Goal: Obtain resource: Download file/media

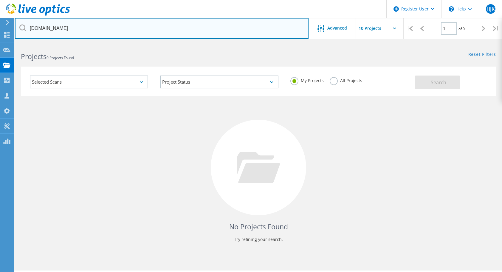
click at [169, 28] on input "[DOMAIN_NAME]" at bounding box center [162, 28] width 294 height 21
type input "k"
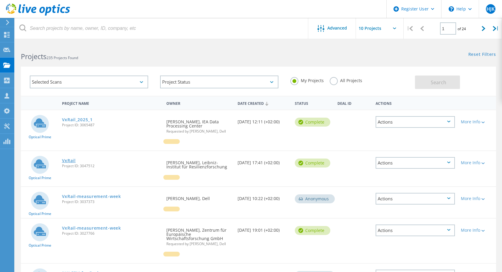
click at [66, 160] on link "VxRail" at bounding box center [69, 160] width 14 height 4
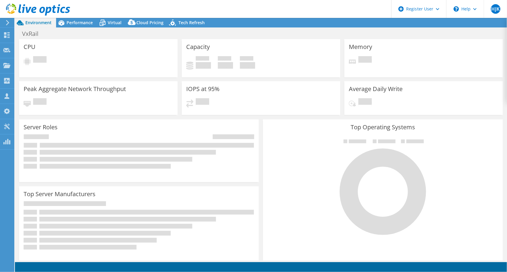
select select "EUFrankfurt"
select select "EUR"
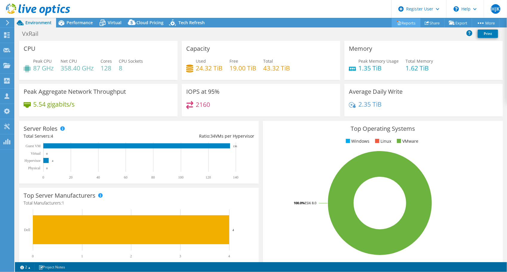
click at [404, 22] on link "Reports" at bounding box center [406, 22] width 29 height 9
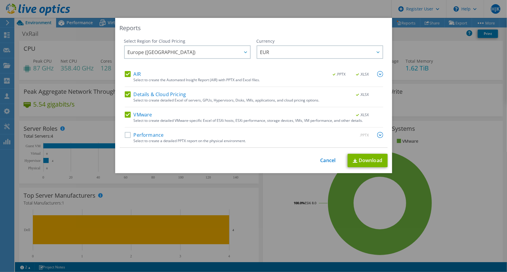
click at [358, 75] on span ".XLSX" at bounding box center [363, 74] width 22 height 4
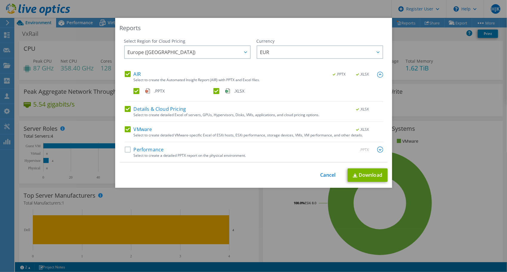
click at [213, 91] on label ".XLSX" at bounding box center [252, 91] width 79 height 6
click at [0, 0] on input ".XLSX" at bounding box center [0, 0] width 0 height 0
click at [127, 108] on label "Details & Cloud Pricing" at bounding box center [155, 109] width 61 height 6
click at [0, 0] on input "Details & Cloud Pricing" at bounding box center [0, 0] width 0 height 0
click at [125, 128] on label "VMware" at bounding box center [138, 129] width 27 height 6
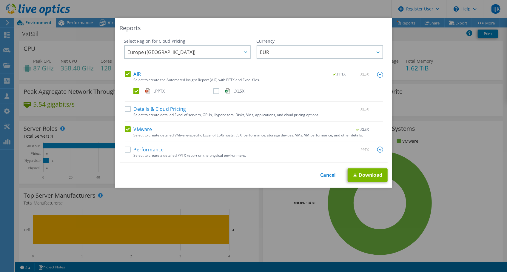
click at [0, 0] on input "VMware" at bounding box center [0, 0] width 0 height 0
click at [364, 177] on link "Download" at bounding box center [368, 174] width 40 height 13
